Goal: Task Accomplishment & Management: Use online tool/utility

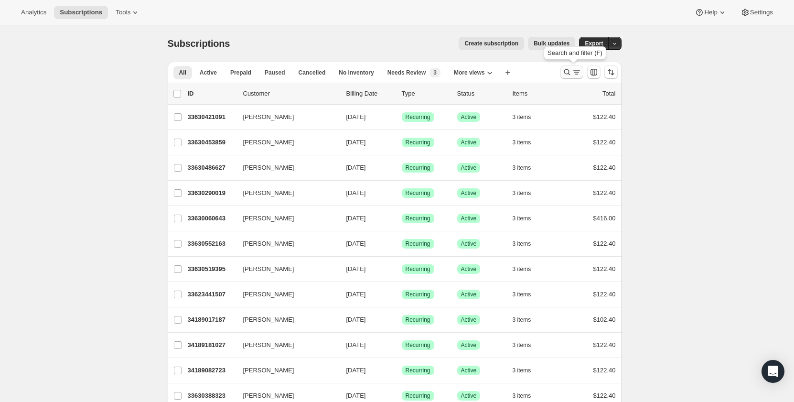
click at [572, 70] on icon "Search and filter results" at bounding box center [567, 72] width 10 height 10
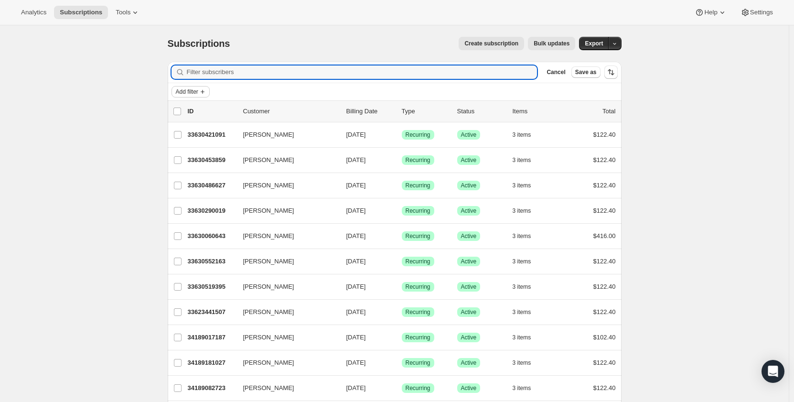
click at [197, 91] on span "Add filter" at bounding box center [187, 92] width 22 height 8
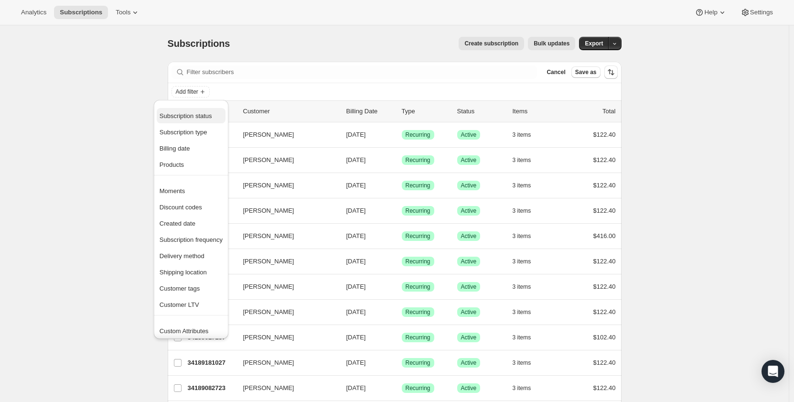
click at [187, 114] on span "Subscription status" at bounding box center [186, 115] width 53 height 7
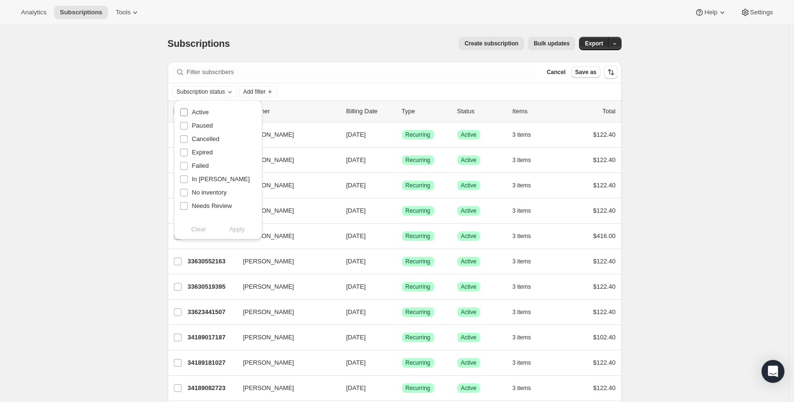
click at [199, 111] on span "Active" at bounding box center [200, 111] width 17 height 7
click at [188, 111] on input "Active" at bounding box center [184, 112] width 8 height 8
checkbox input "true"
click at [200, 124] on span "Paused" at bounding box center [202, 125] width 21 height 7
click at [188, 124] on input "Paused" at bounding box center [184, 126] width 8 height 8
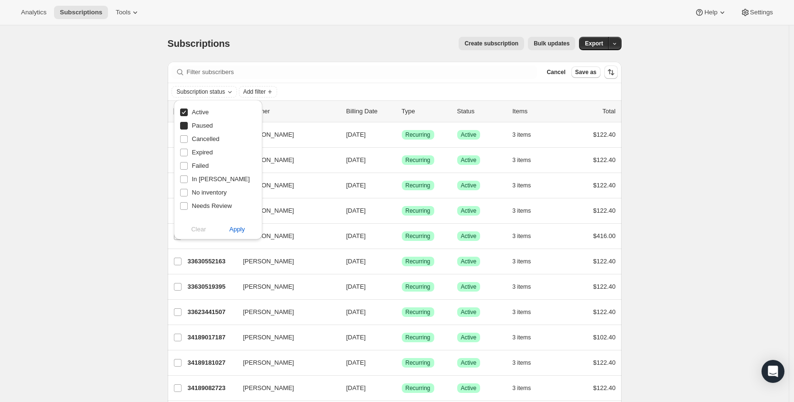
checkbox input "true"
click at [236, 231] on span "Apply" at bounding box center [237, 229] width 16 height 10
click at [290, 92] on span "Add filter" at bounding box center [279, 92] width 22 height 8
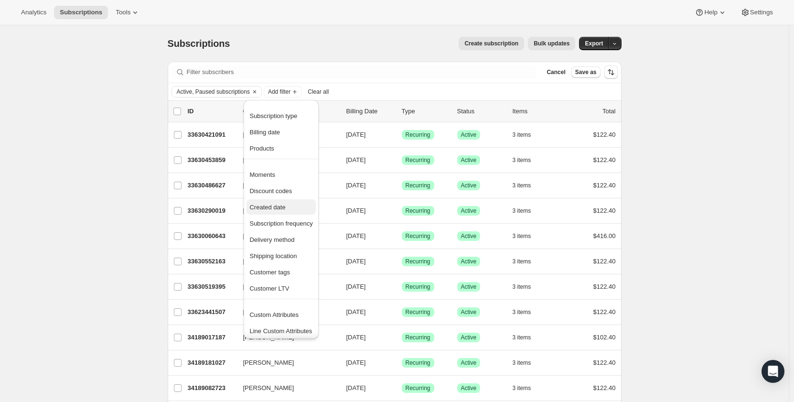
click at [271, 208] on span "Created date" at bounding box center [267, 206] width 36 height 7
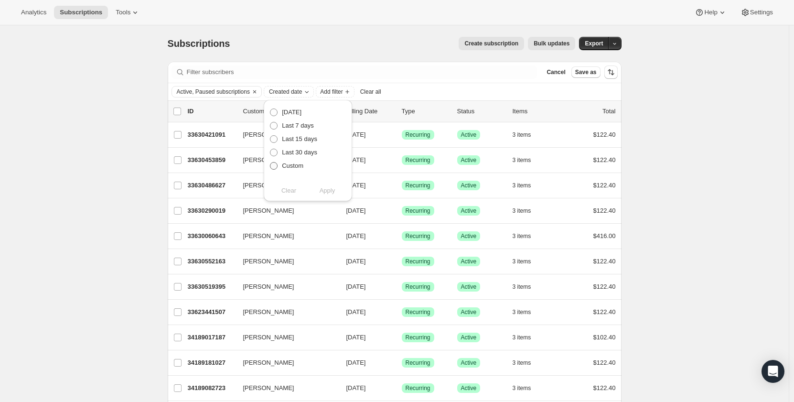
click at [290, 165] on span "Custom" at bounding box center [292, 165] width 21 height 7
click at [270, 162] on input "Custom" at bounding box center [270, 162] width 0 height 0
radio input "true"
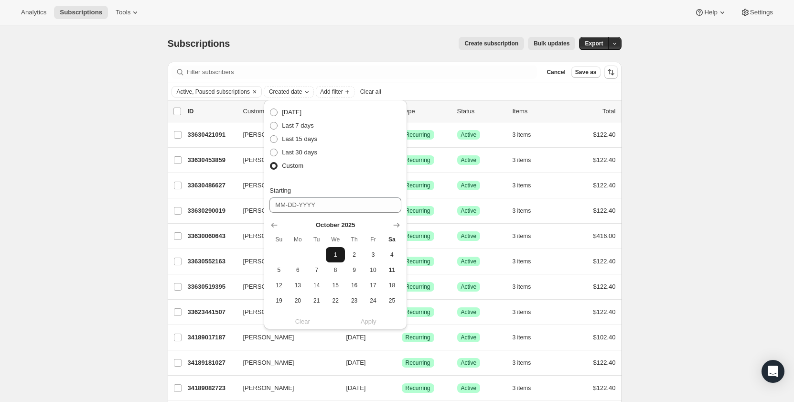
click at [337, 254] on span "1" at bounding box center [335, 255] width 11 height 8
click at [373, 272] on span "10" at bounding box center [372, 270] width 11 height 8
click at [336, 250] on button "1" at bounding box center [335, 254] width 19 height 15
type input "[DATE]"
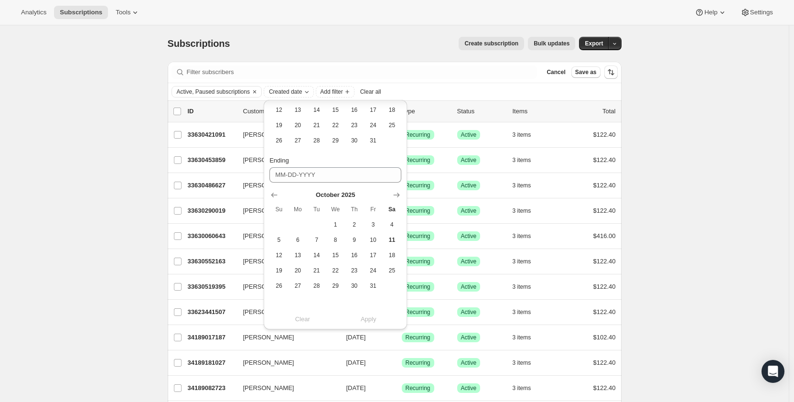
scroll to position [176, 0]
click at [374, 240] on span "10" at bounding box center [372, 239] width 11 height 8
type input "[DATE]"
click at [371, 322] on span "Apply" at bounding box center [369, 319] width 16 height 10
click at [388, 94] on span "Add filter" at bounding box center [376, 92] width 22 height 8
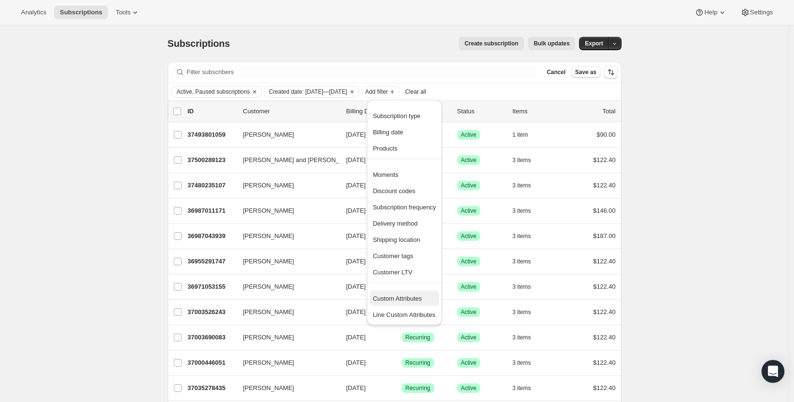
click at [387, 300] on span "Custom Attributes" at bounding box center [396, 298] width 49 height 7
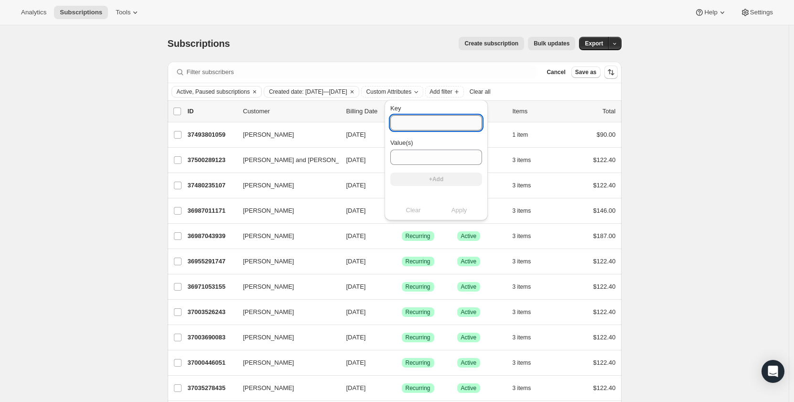
click at [429, 123] on input "Key" at bounding box center [436, 122] width 92 height 15
type input "sales_associate_name"
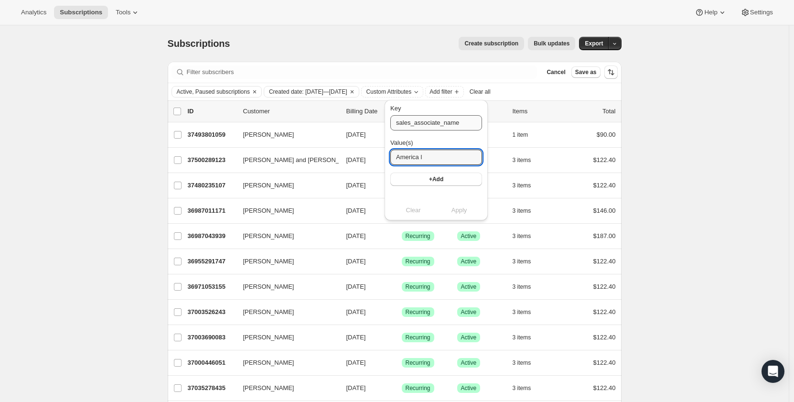
type input "America l"
click at [441, 182] on button "+Add" at bounding box center [436, 178] width 92 height 13
click at [458, 222] on span "Apply" at bounding box center [459, 220] width 16 height 10
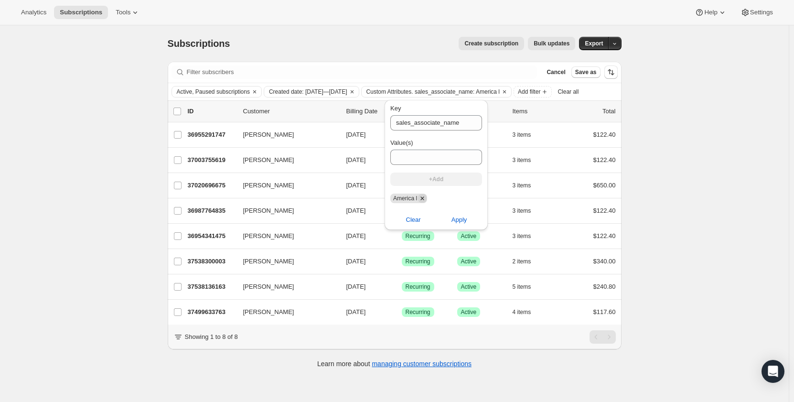
click at [422, 198] on icon "Remove America l" at bounding box center [421, 197] width 3 height 3
click at [416, 155] on input "Value(s)" at bounding box center [436, 156] width 92 height 15
type input "[PERSON_NAME]"
click at [445, 181] on button "+Add" at bounding box center [436, 178] width 92 height 13
click at [455, 219] on span "Apply" at bounding box center [459, 220] width 16 height 10
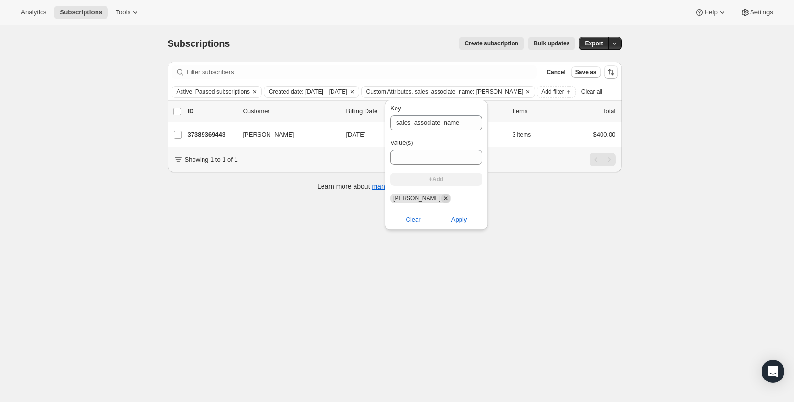
click at [441, 198] on icon "Remove carlos v" at bounding box center [445, 198] width 9 height 9
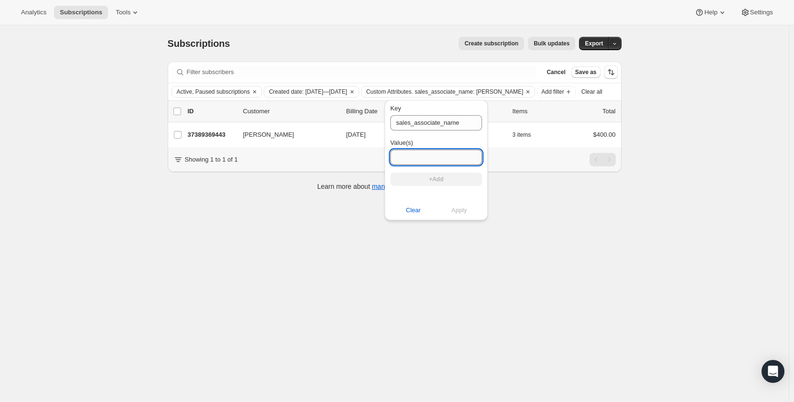
click at [420, 152] on input "Value(s)" at bounding box center [436, 156] width 92 height 15
type input "[PERSON_NAME]"
click at [413, 182] on button "+Add" at bounding box center [436, 178] width 92 height 13
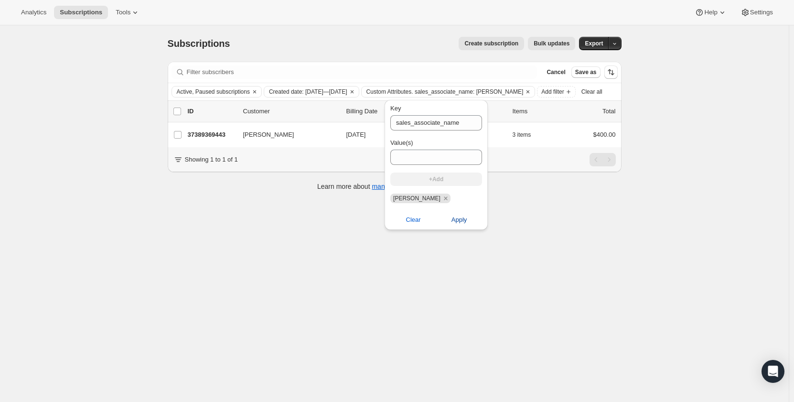
click at [453, 221] on span "Apply" at bounding box center [459, 220] width 16 height 10
click at [441, 196] on icon "Remove janelle p" at bounding box center [445, 198] width 9 height 9
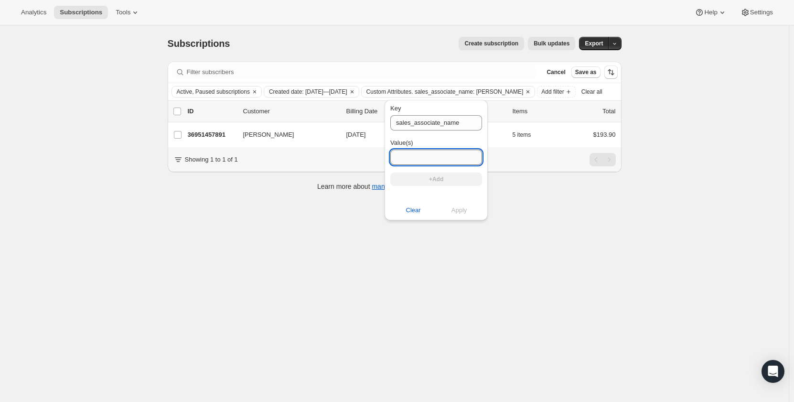
click at [417, 154] on input "Value(s)" at bounding box center [436, 156] width 92 height 15
type input "[PERSON_NAME] B"
click at [424, 174] on button "+Add" at bounding box center [436, 178] width 92 height 13
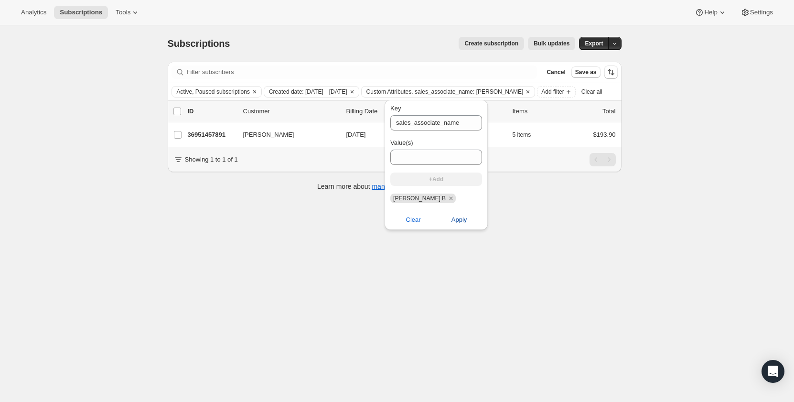
click at [451, 222] on span "Apply" at bounding box center [459, 220] width 16 height 10
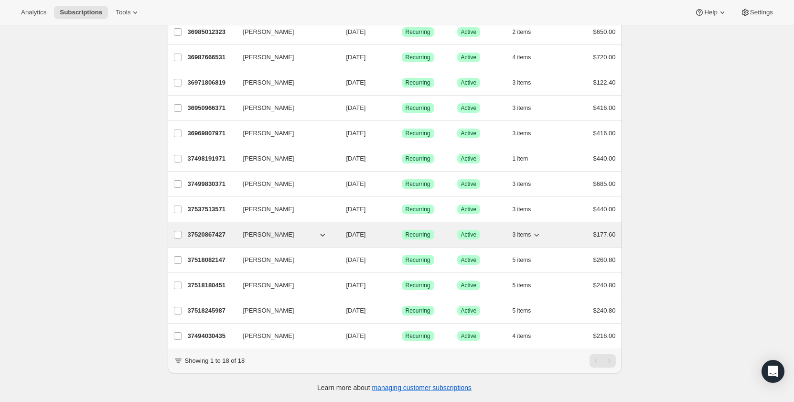
scroll to position [0, 0]
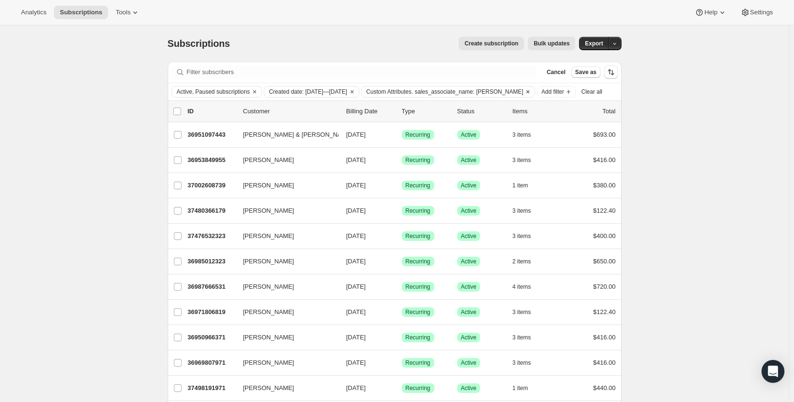
click at [499, 91] on span "Custom Attributes. sales_associate_name: [PERSON_NAME]" at bounding box center [444, 92] width 157 height 8
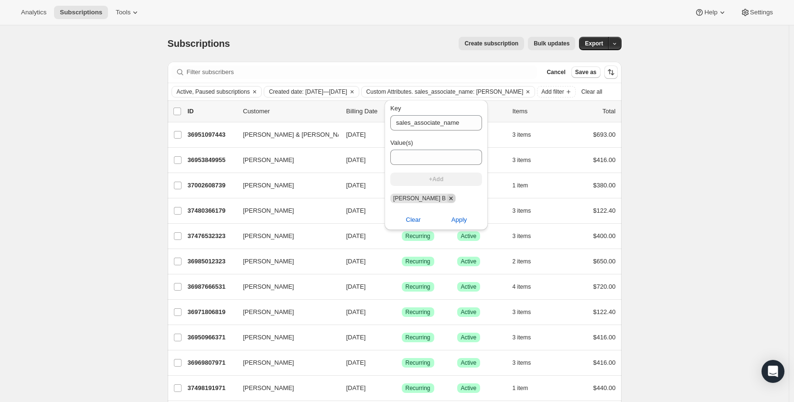
click at [447, 199] on icon "Remove Keegan B" at bounding box center [451, 198] width 9 height 9
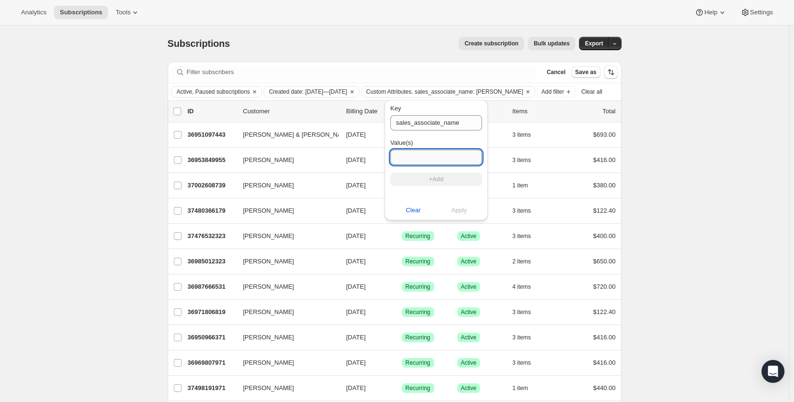
click at [415, 156] on input "Value(s)" at bounding box center [436, 156] width 92 height 15
type input "[PERSON_NAME]"
click at [429, 181] on span "+Add" at bounding box center [436, 179] width 14 height 8
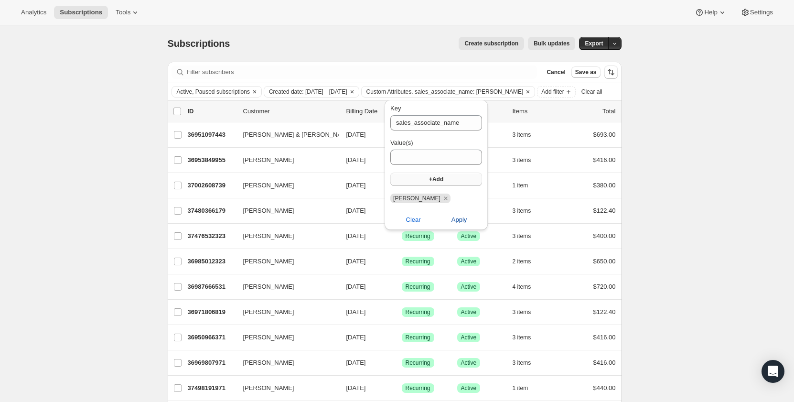
click at [453, 220] on span "Apply" at bounding box center [459, 220] width 16 height 10
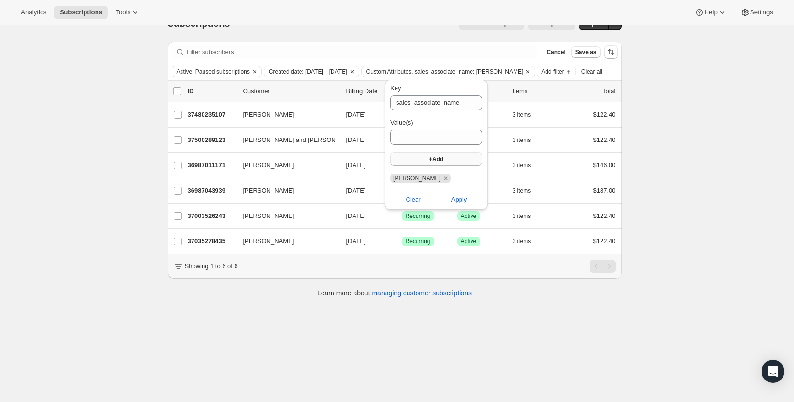
scroll to position [23, 0]
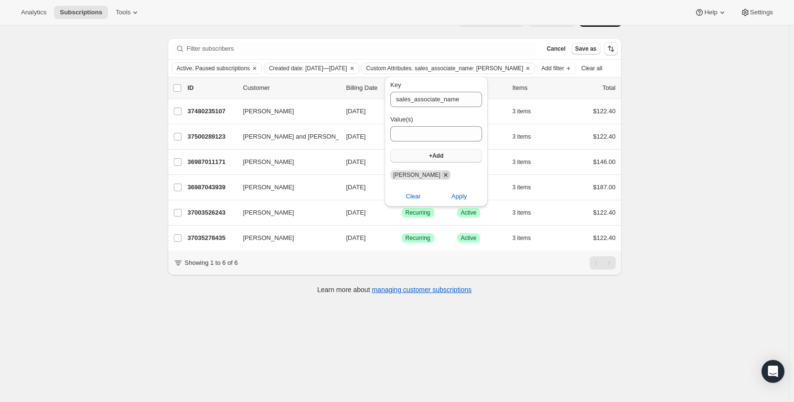
click at [441, 174] on icon "Remove maya p" at bounding box center [445, 174] width 9 height 9
click at [415, 131] on input "Value(s)" at bounding box center [436, 133] width 92 height 15
type input "[PERSON_NAME]"
click at [434, 160] on button "+Add" at bounding box center [436, 155] width 92 height 13
click at [452, 196] on span "Apply" at bounding box center [459, 196] width 16 height 10
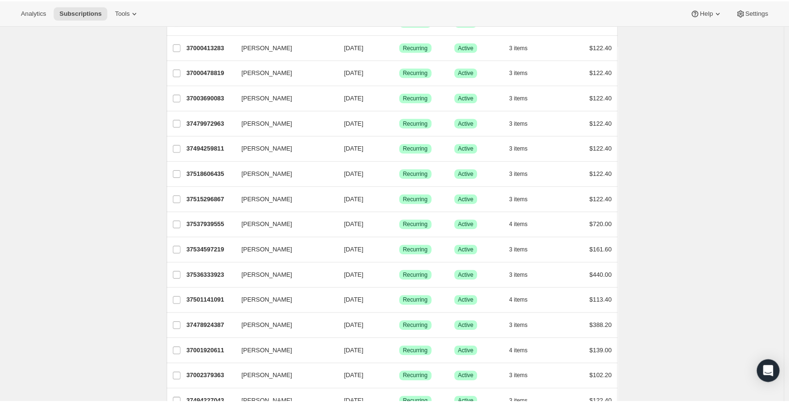
scroll to position [211, 0]
